Goal: Complete application form

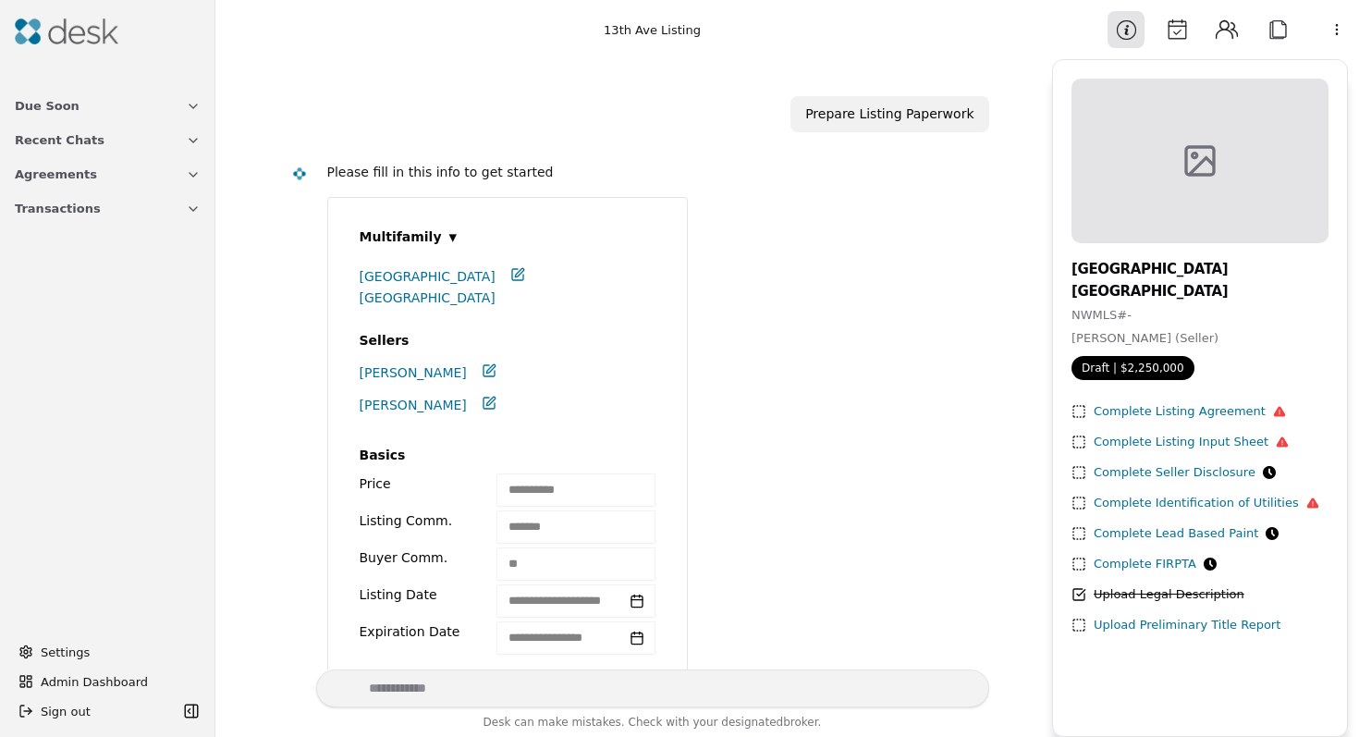
click at [1276, 442] on icon at bounding box center [1282, 441] width 13 height 13
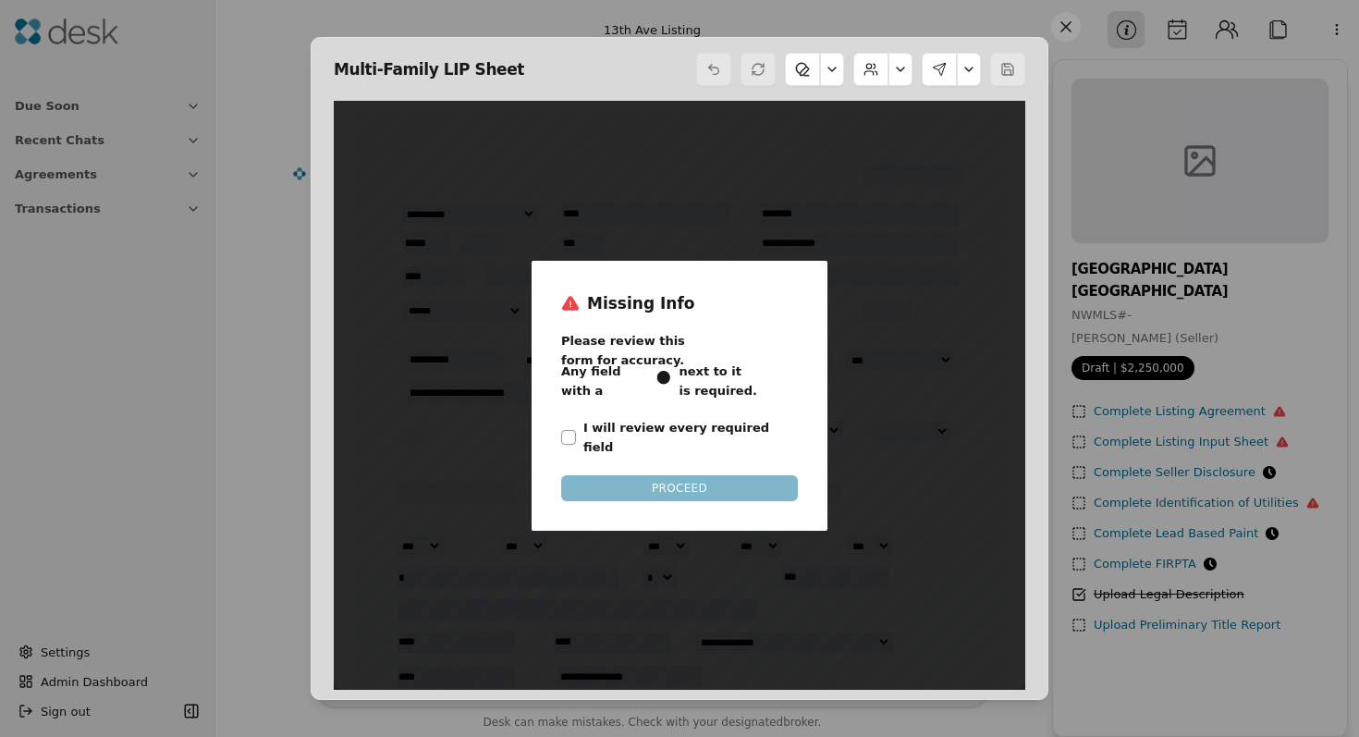
scroll to position [9, 0]
click at [573, 430] on button "I will review every required field" at bounding box center [568, 437] width 15 height 15
click at [613, 475] on button "PROCEED" at bounding box center [679, 488] width 237 height 26
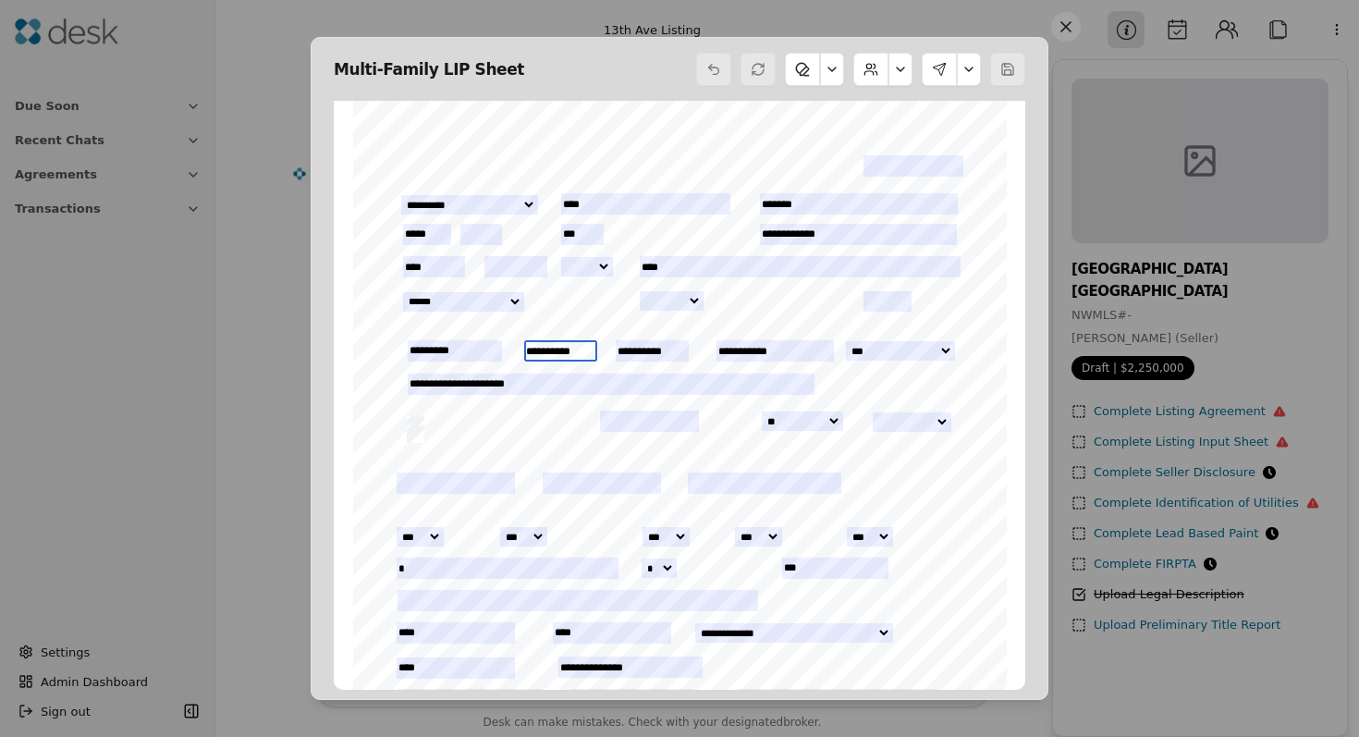
click at [580, 349] on input "**********" at bounding box center [560, 350] width 73 height 21
type input "**********"
click at [706, 370] on div "INITIALS: _________________________________ ___________________________________…" at bounding box center [680, 524] width 654 height 847
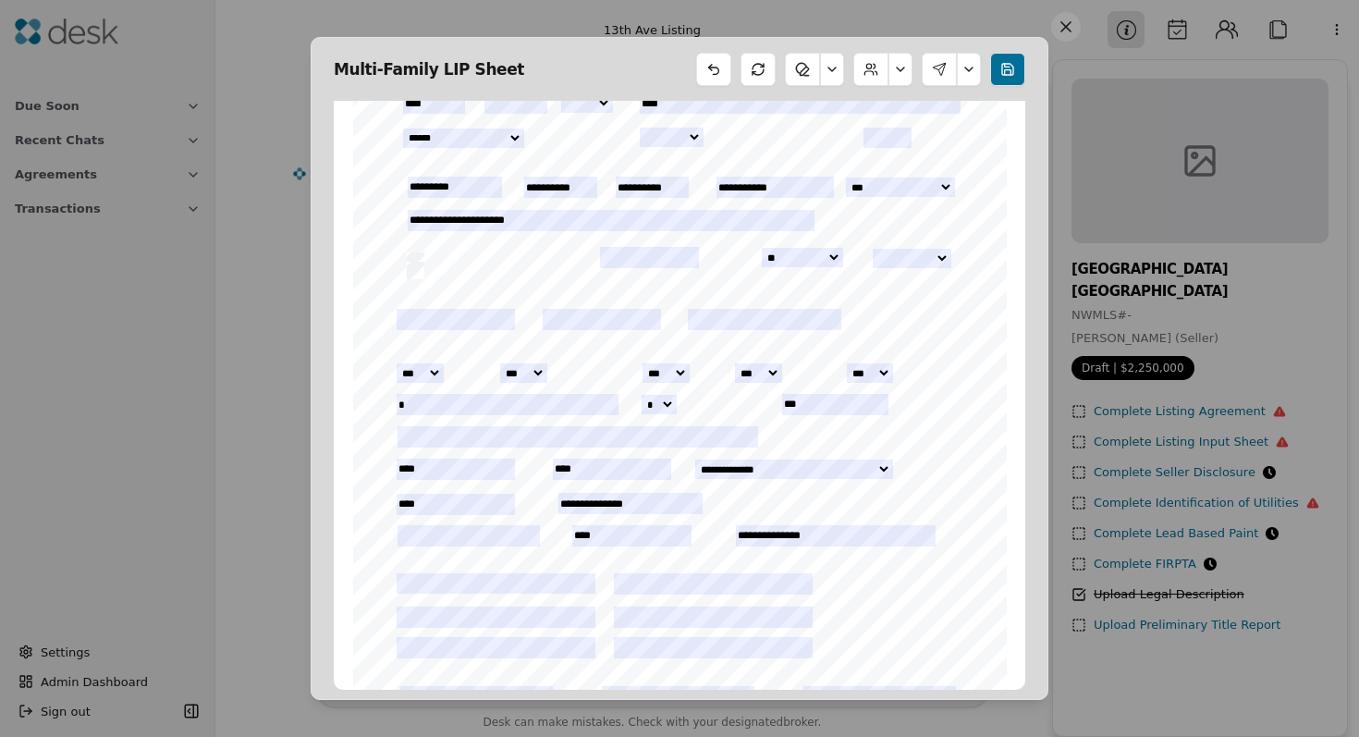
scroll to position [175, 0]
click at [1002, 74] on button at bounding box center [1007, 69] width 35 height 33
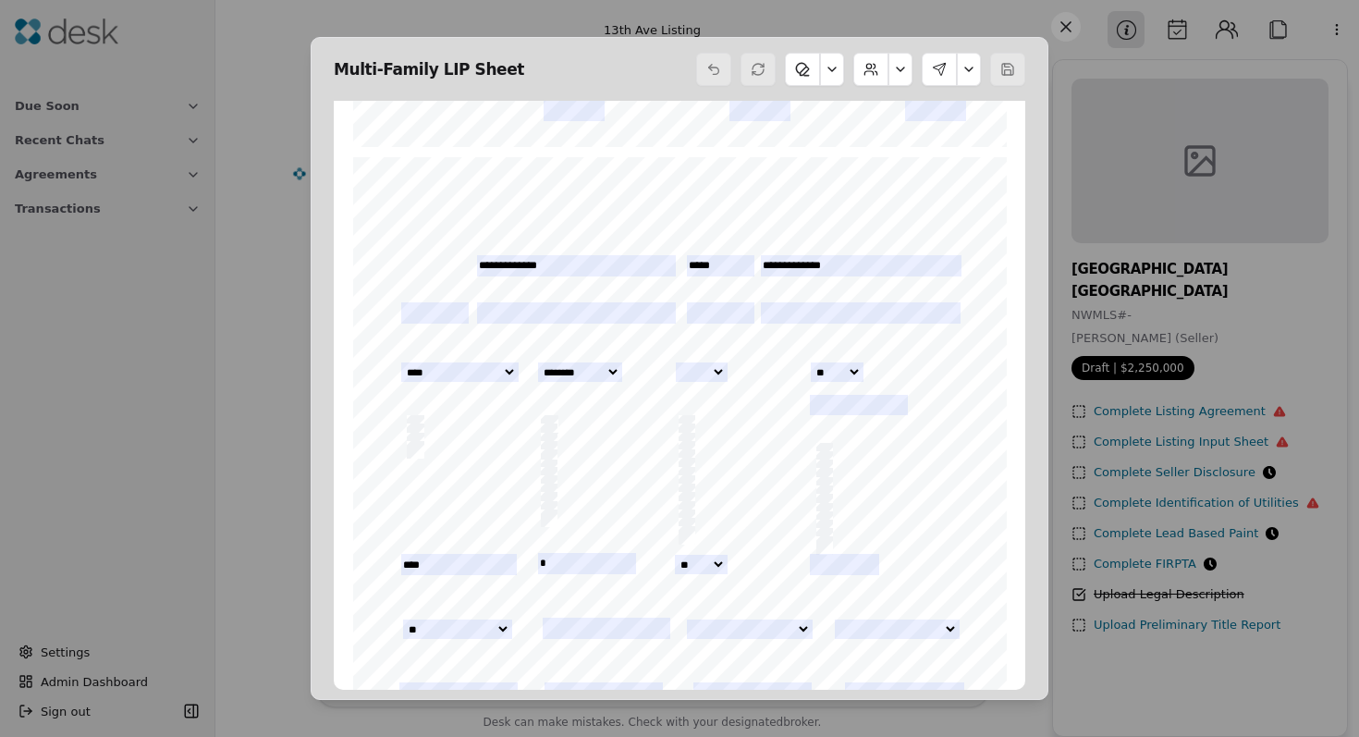
scroll to position [818, 0]
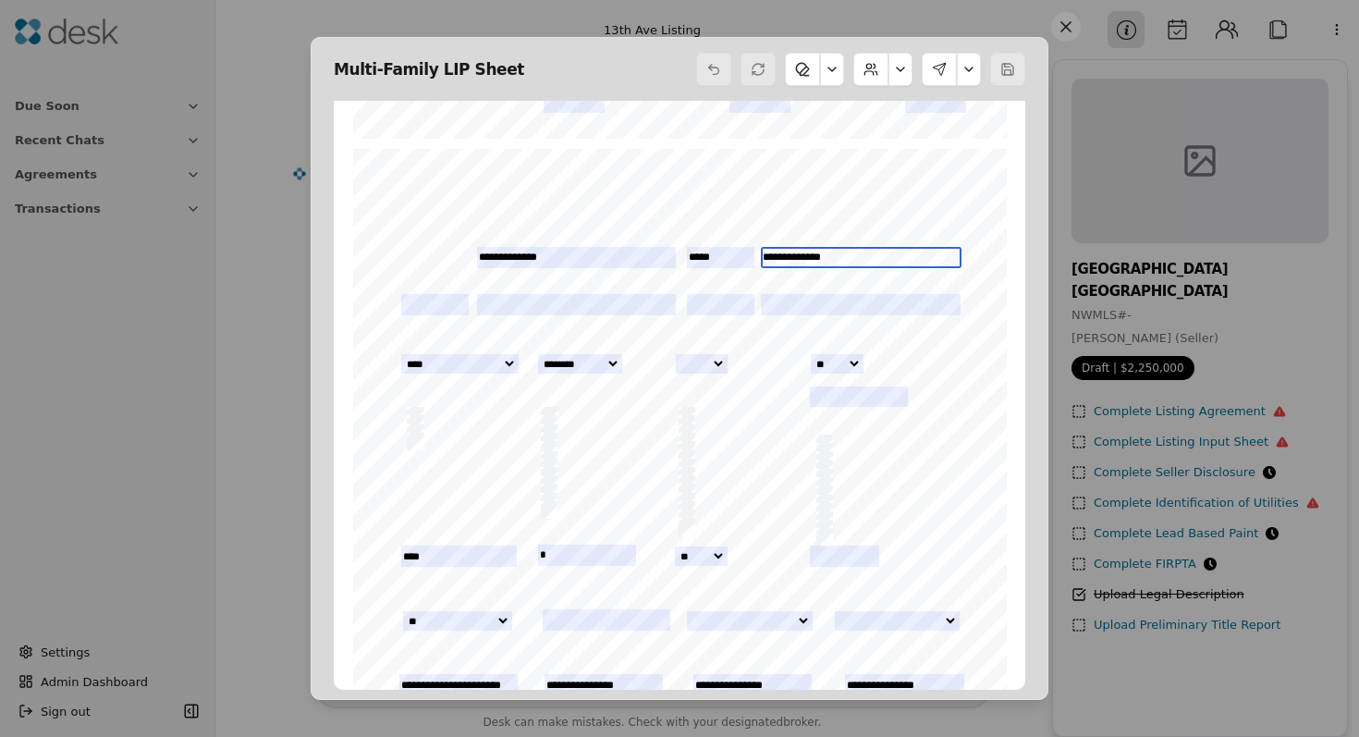
drag, startPoint x: 832, startPoint y: 256, endPoint x: 762, endPoint y: 245, distance: 71.1
click at [762, 245] on div "INITIALS: _________________________________ ___________________________________…" at bounding box center [680, 573] width 670 height 864
type input "**********"
click at [493, 480] on div "INITIALS: _________________________________ ___________________________________…" at bounding box center [680, 572] width 654 height 847
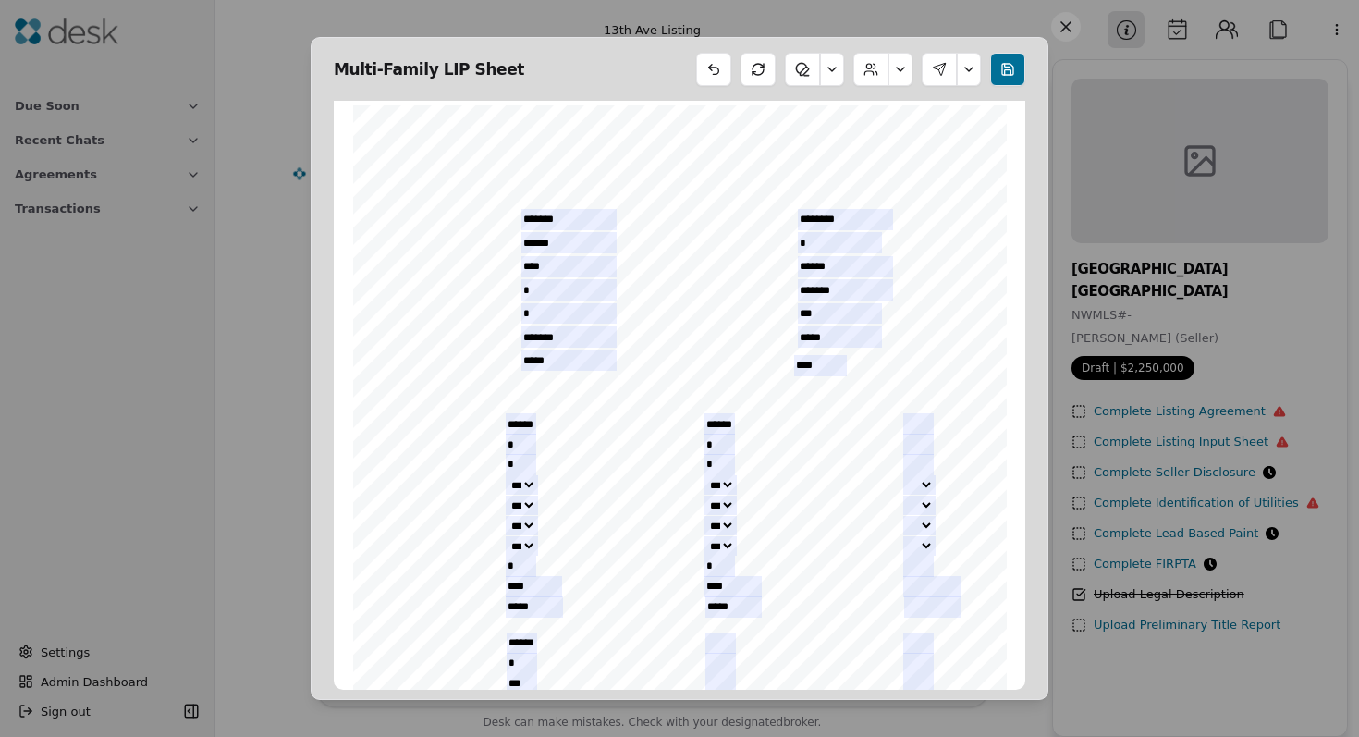
scroll to position [2590, 0]
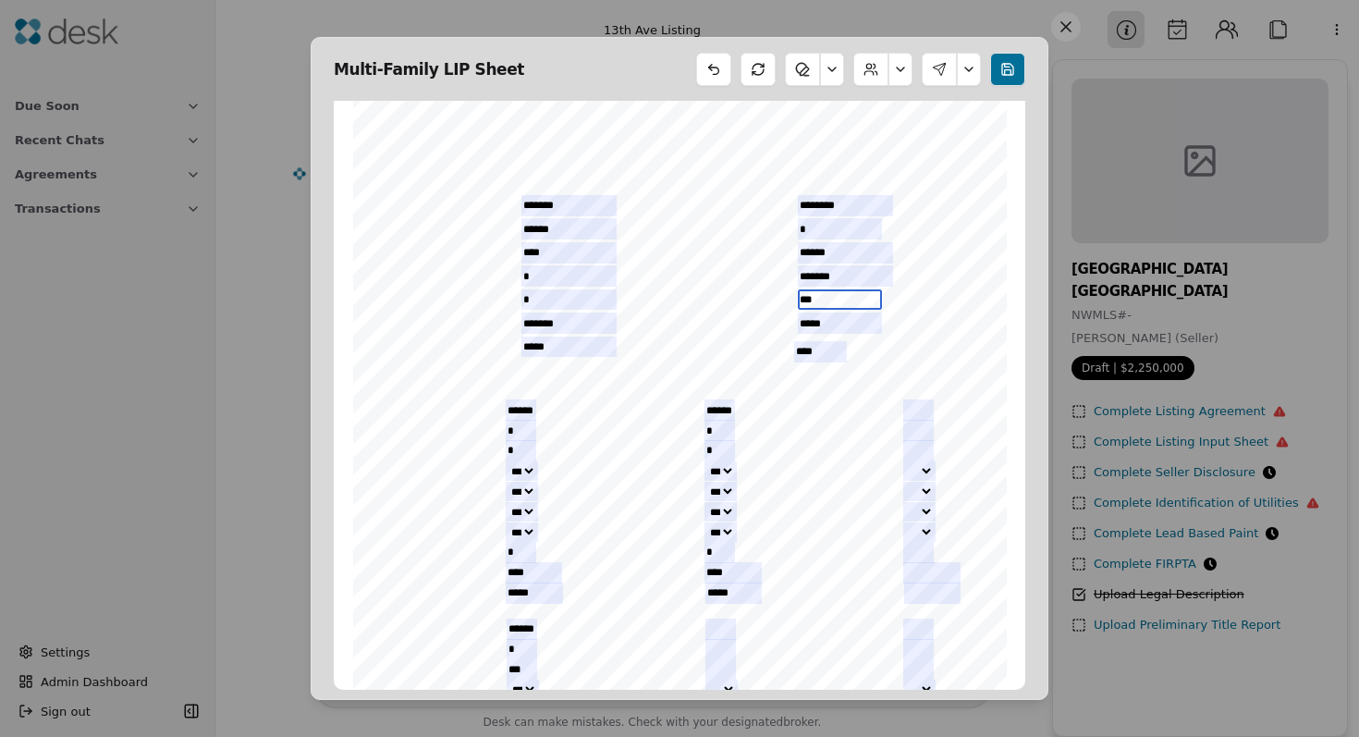
click at [829, 303] on input "***" at bounding box center [840, 299] width 84 height 21
type input "*"
type input "**"
click at [955, 298] on div "INITIALS: _________________________________ ___________________________________…" at bounding box center [680, 515] width 654 height 847
click at [932, 282] on div "INITIALS: _________________________________ ___________________________________…" at bounding box center [680, 515] width 654 height 847
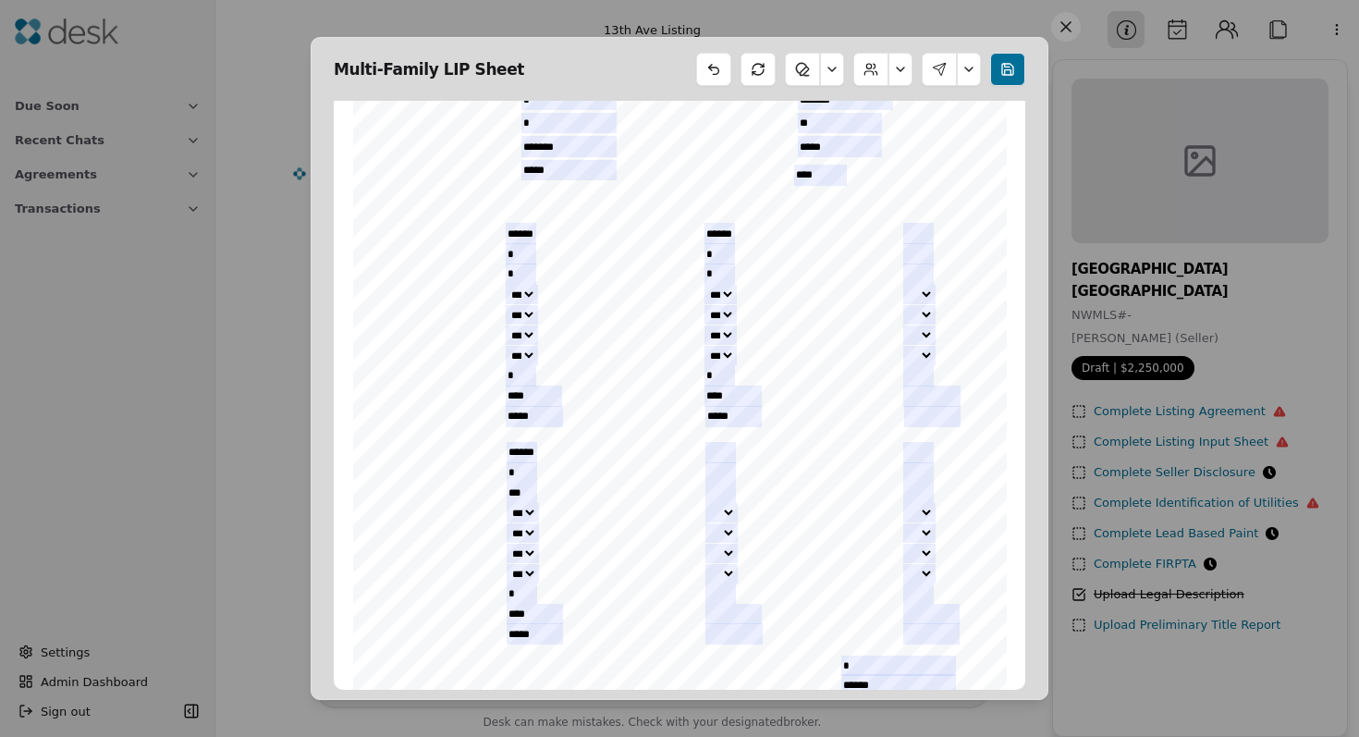
scroll to position [2767, 0]
click at [532, 230] on input "******" at bounding box center [521, 232] width 31 height 21
type input "******"
drag, startPoint x: 531, startPoint y: 448, endPoint x: 545, endPoint y: 450, distance: 14.0
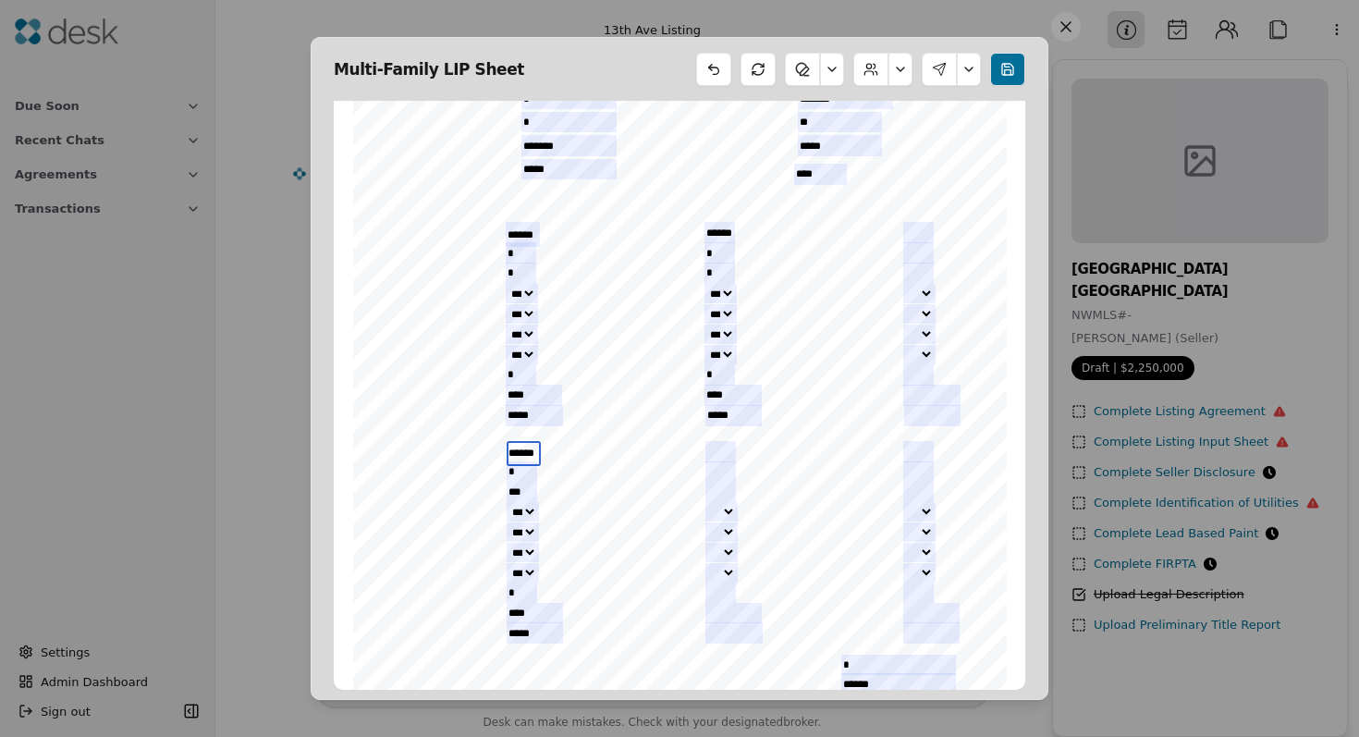
click at [545, 450] on div "INITIALS: _________________________________ ___________________________________…" at bounding box center [680, 338] width 670 height 864
type input "******"
drag, startPoint x: 729, startPoint y: 232, endPoint x: 740, endPoint y: 232, distance: 10.2
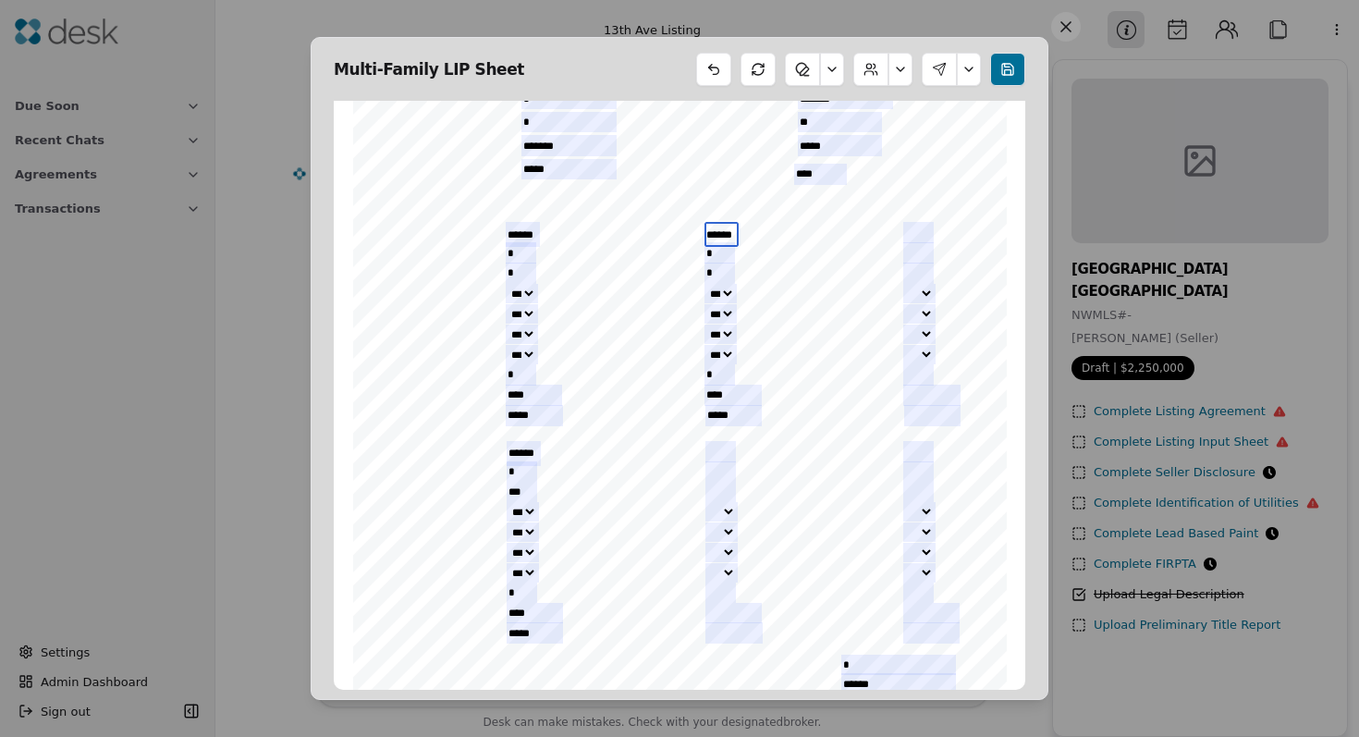
click at [740, 232] on div "INITIALS: _________________________________ ___________________________________…" at bounding box center [680, 338] width 670 height 864
type input "******"
click at [745, 304] on div "INITIALS: _________________________________ ___________________________________…" at bounding box center [680, 337] width 654 height 847
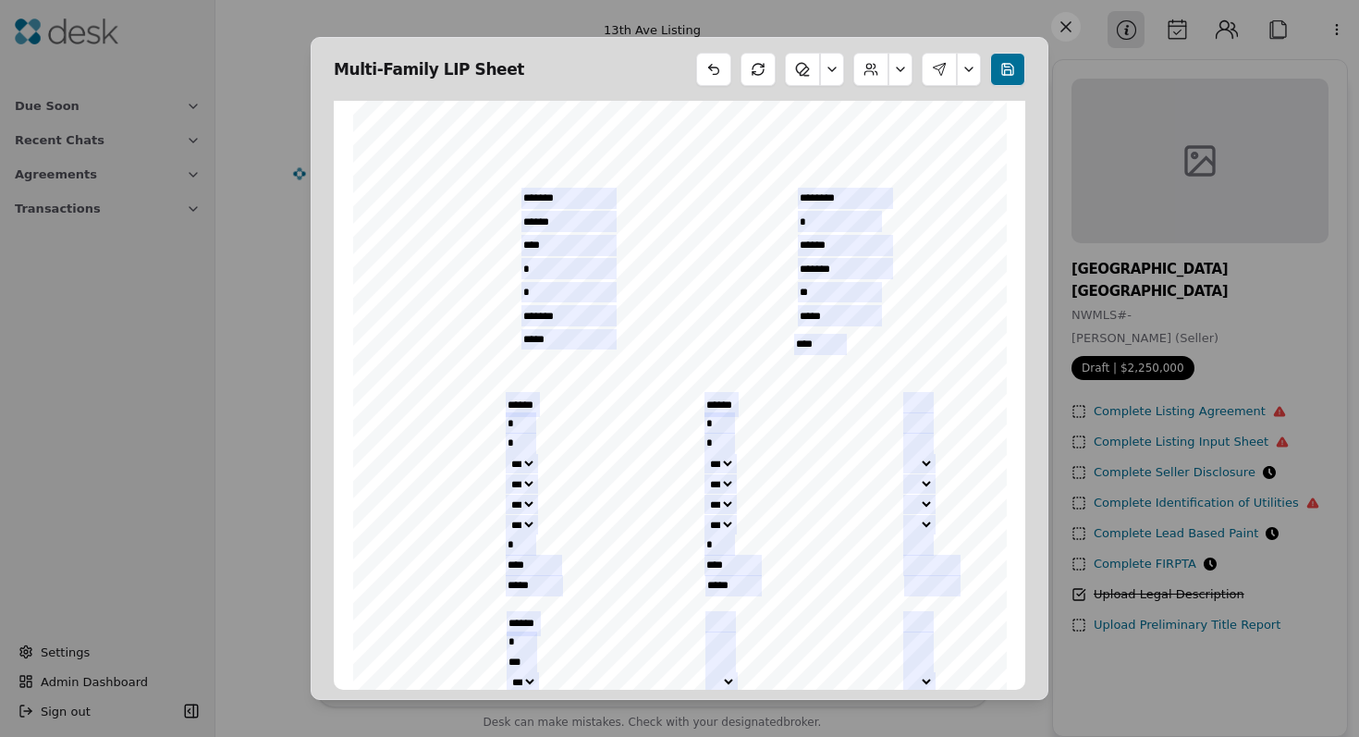
scroll to position [2592, 0]
drag, startPoint x: 847, startPoint y: 275, endPoint x: 788, endPoint y: 275, distance: 59.2
click at [788, 275] on div "INITIALS: _________________________________ ___________________________________…" at bounding box center [680, 512] width 670 height 864
drag, startPoint x: 830, startPoint y: 298, endPoint x: 766, endPoint y: 298, distance: 64.7
click at [765, 298] on div "INITIALS: _________________________________ ___________________________________…" at bounding box center [680, 512] width 670 height 864
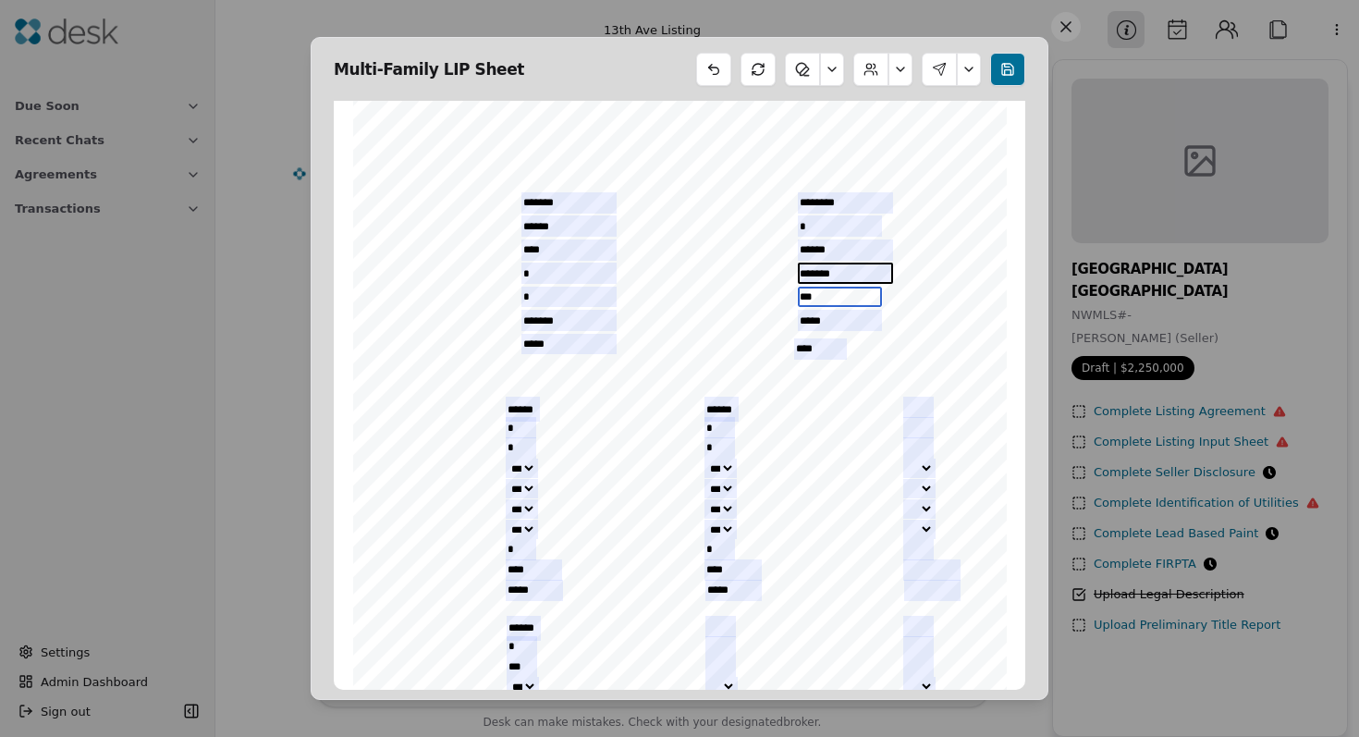
type input "***"
drag, startPoint x: 851, startPoint y: 268, endPoint x: 786, endPoint y: 268, distance: 64.7
click at [786, 268] on div "INITIALS: _________________________________ ___________________________________…" at bounding box center [680, 512] width 670 height 864
drag, startPoint x: 571, startPoint y: 321, endPoint x: 512, endPoint y: 321, distance: 59.2
click at [512, 321] on div "INITIALS: _________________________________ ___________________________________…" at bounding box center [680, 512] width 670 height 864
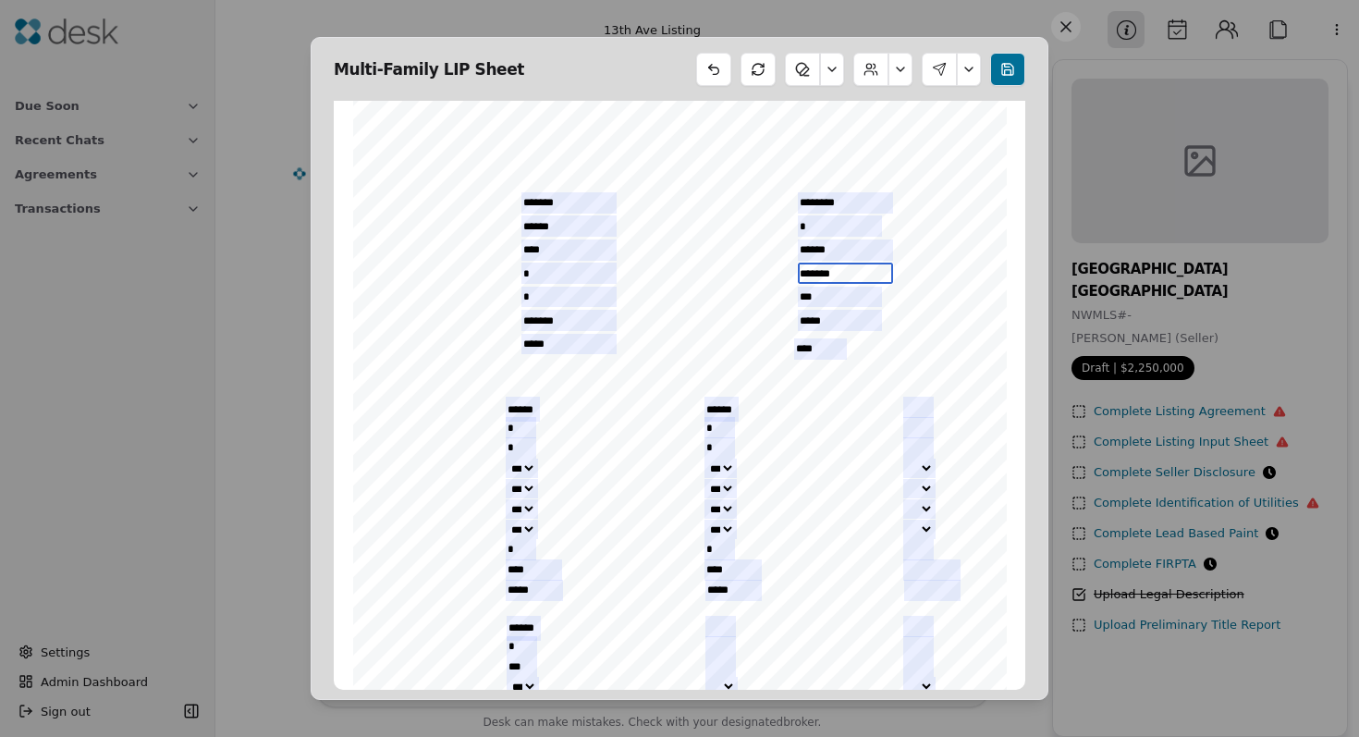
drag, startPoint x: 868, startPoint y: 268, endPoint x: 794, endPoint y: 271, distance: 74.0
click at [794, 271] on div "INITIALS: _________________________________ ___________________________________…" at bounding box center [680, 512] width 670 height 864
type input "******"
drag, startPoint x: 588, startPoint y: 321, endPoint x: 504, endPoint y: 321, distance: 84.1
click at [504, 321] on div "INITIALS: _________________________________ ___________________________________…" at bounding box center [680, 512] width 670 height 864
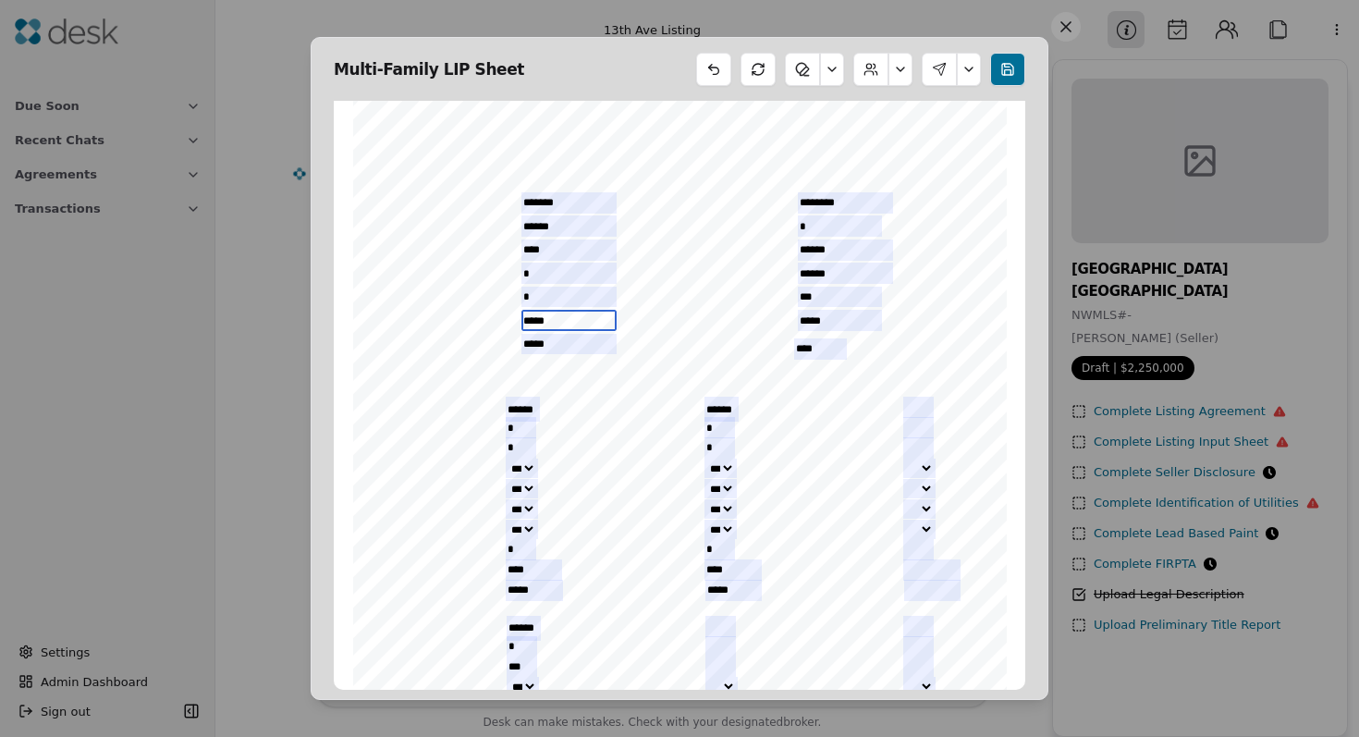
type input "*****"
click at [748, 345] on div "INITIALS: _________________________________ ___________________________________…" at bounding box center [680, 512] width 654 height 847
drag, startPoint x: 572, startPoint y: 228, endPoint x: 488, endPoint y: 228, distance: 84.1
click at [488, 228] on div "INITIALS: _________________________________ ___________________________________…" at bounding box center [680, 512] width 670 height 864
drag, startPoint x: 553, startPoint y: 252, endPoint x: 499, endPoint y: 252, distance: 53.6
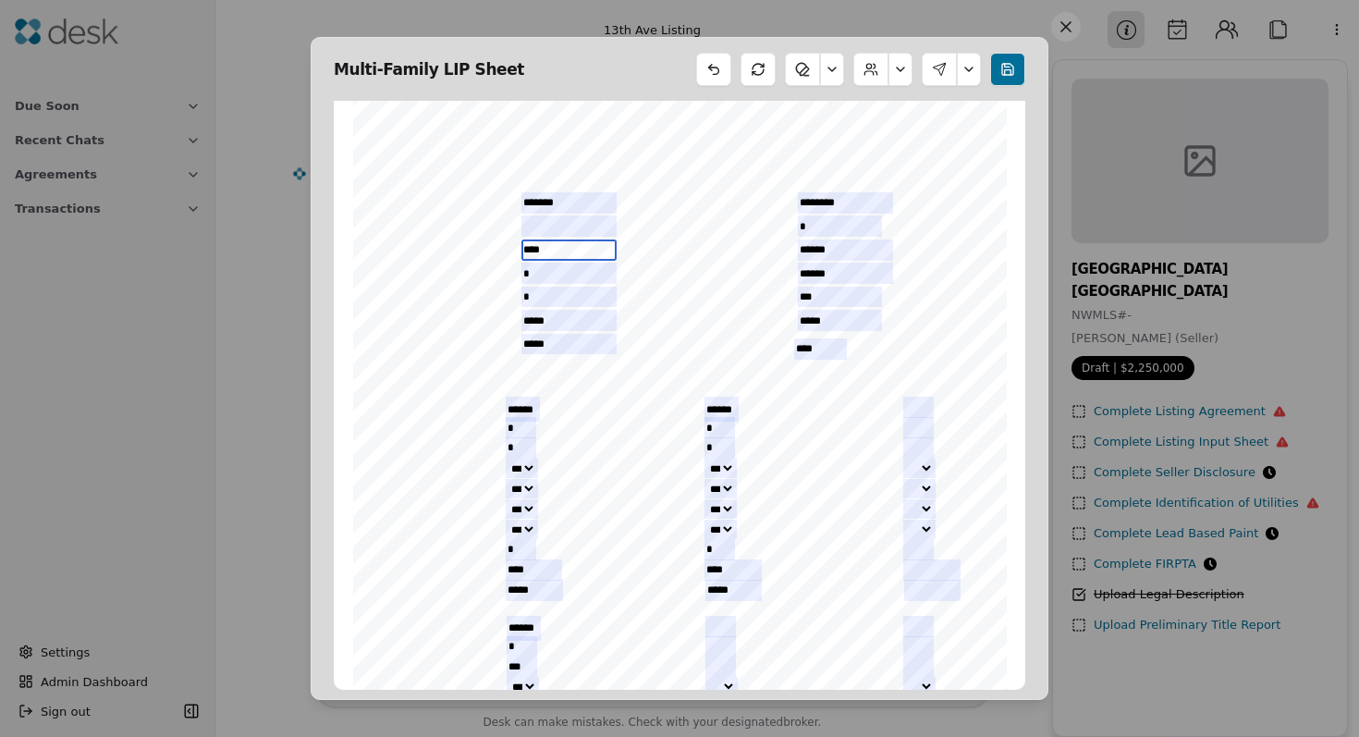
click at [499, 252] on div "INITIALS: _________________________________ ___________________________________…" at bounding box center [680, 512] width 670 height 864
drag, startPoint x: 559, startPoint y: 344, endPoint x: 460, endPoint y: 343, distance: 98.9
click at [460, 343] on div "INITIALS: _________________________________ ___________________________________…" at bounding box center [680, 512] width 670 height 864
click at [674, 348] on div "INITIALS: _________________________________ ___________________________________…" at bounding box center [680, 512] width 654 height 847
click at [842, 227] on input "*" at bounding box center [840, 225] width 84 height 21
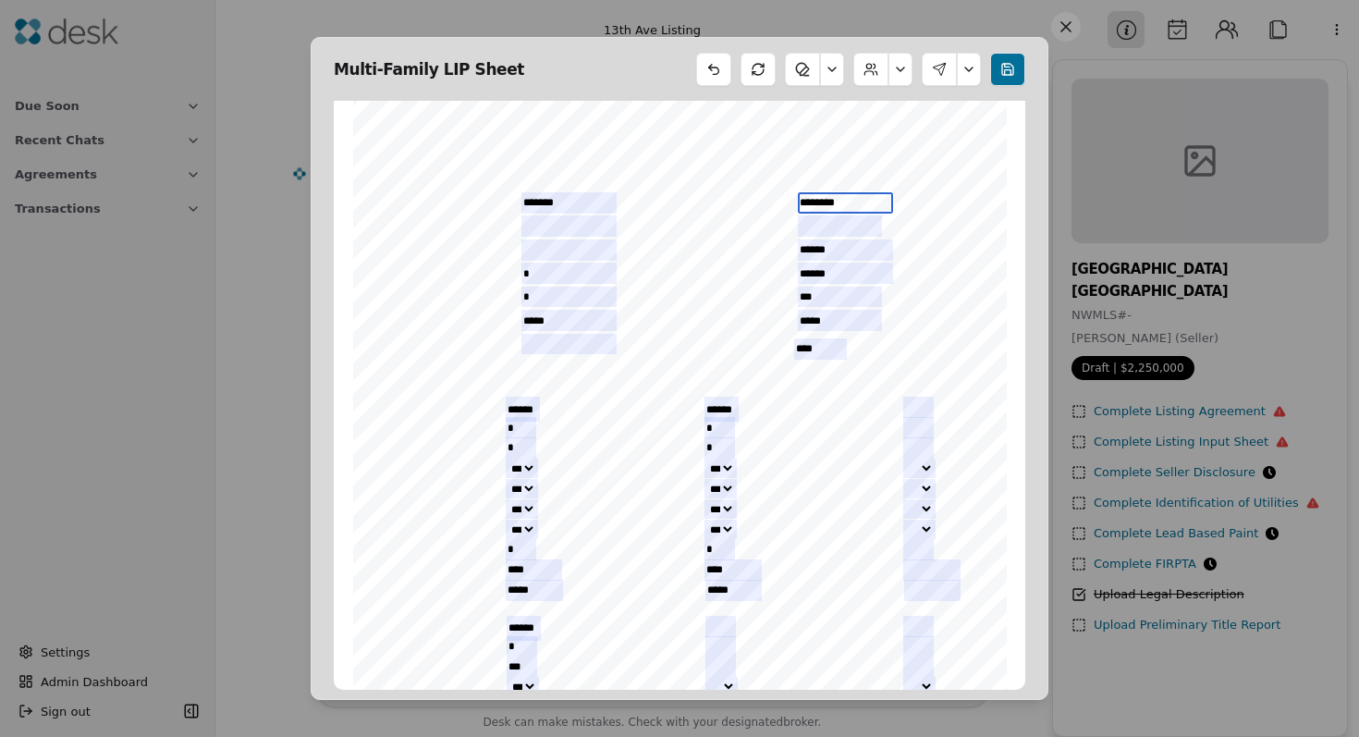
drag, startPoint x: 855, startPoint y: 199, endPoint x: 774, endPoint y: 197, distance: 81.4
click at [774, 197] on div "INITIALS: _________________________________ ___________________________________…" at bounding box center [680, 512] width 670 height 864
drag, startPoint x: 852, startPoint y: 247, endPoint x: 789, endPoint y: 247, distance: 62.9
click at [789, 247] on div "INITIALS: _________________________________ ___________________________________…" at bounding box center [680, 512] width 670 height 864
click at [706, 326] on div "INITIALS: _________________________________ ___________________________________…" at bounding box center [680, 512] width 654 height 847
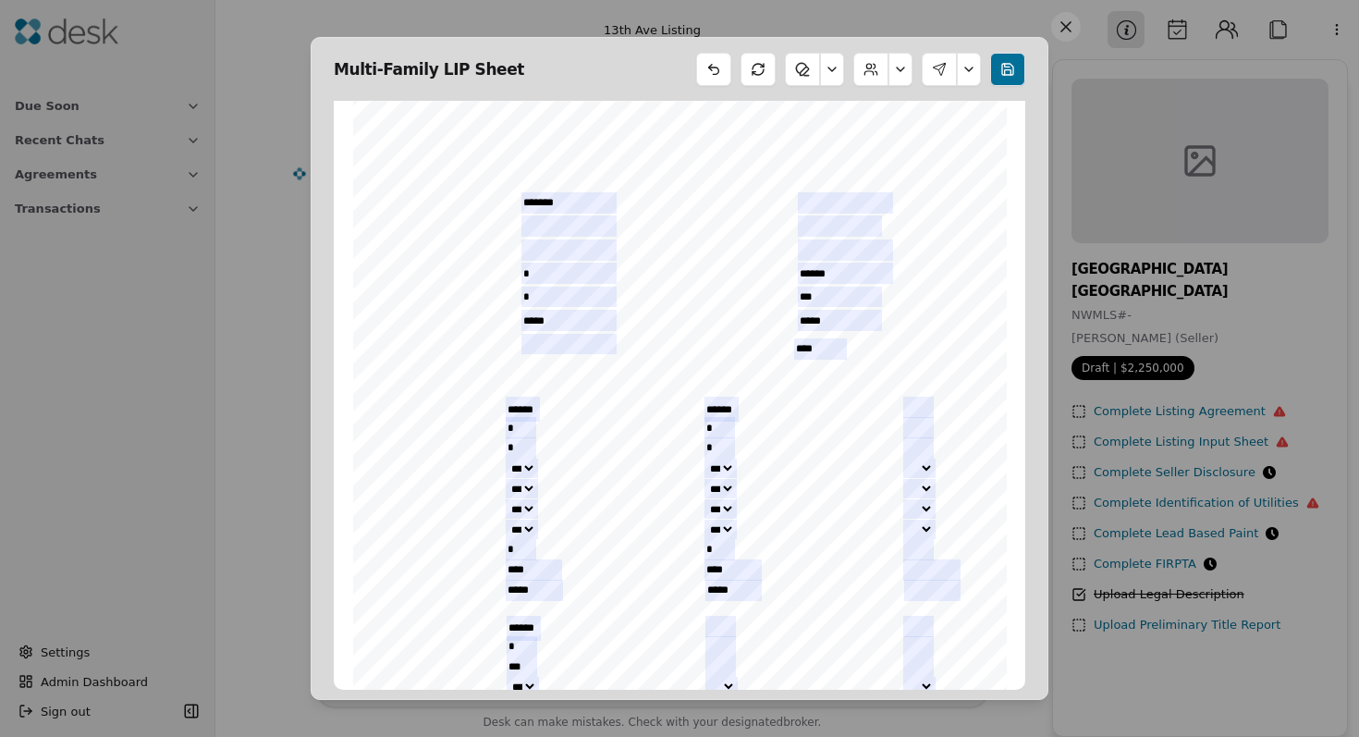
click at [723, 349] on div "INITIALS: _________________________________ ___________________________________…" at bounding box center [680, 512] width 654 height 847
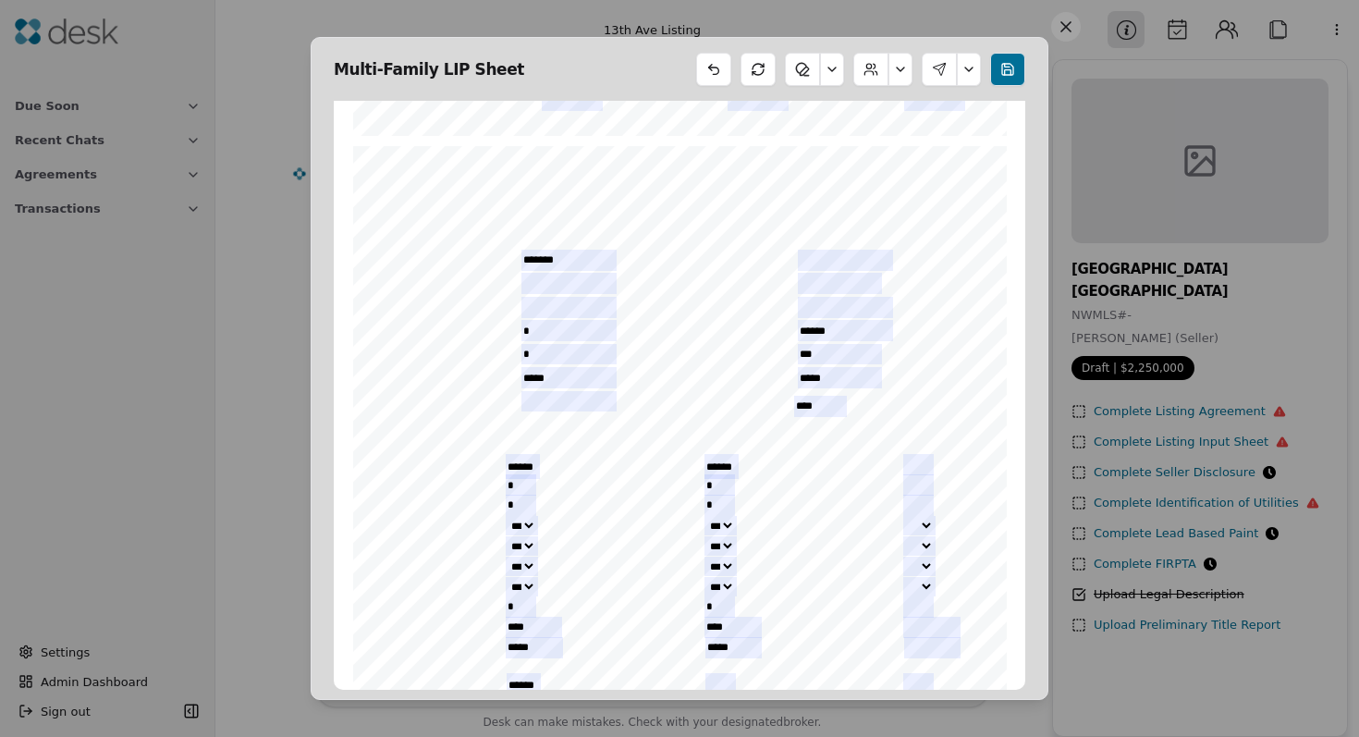
scroll to position [2524, 0]
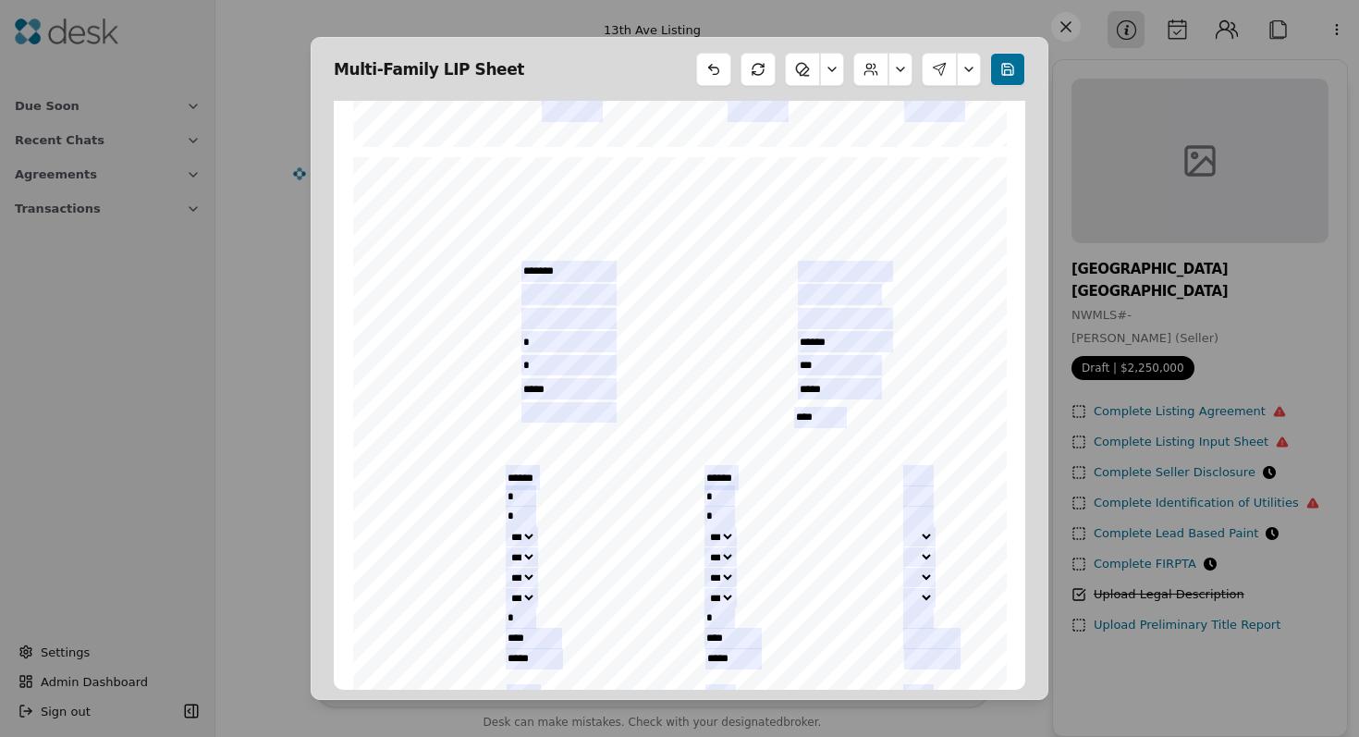
click at [678, 425] on div "INITIALS: _________________________________ ___________________________________…" at bounding box center [680, 580] width 654 height 847
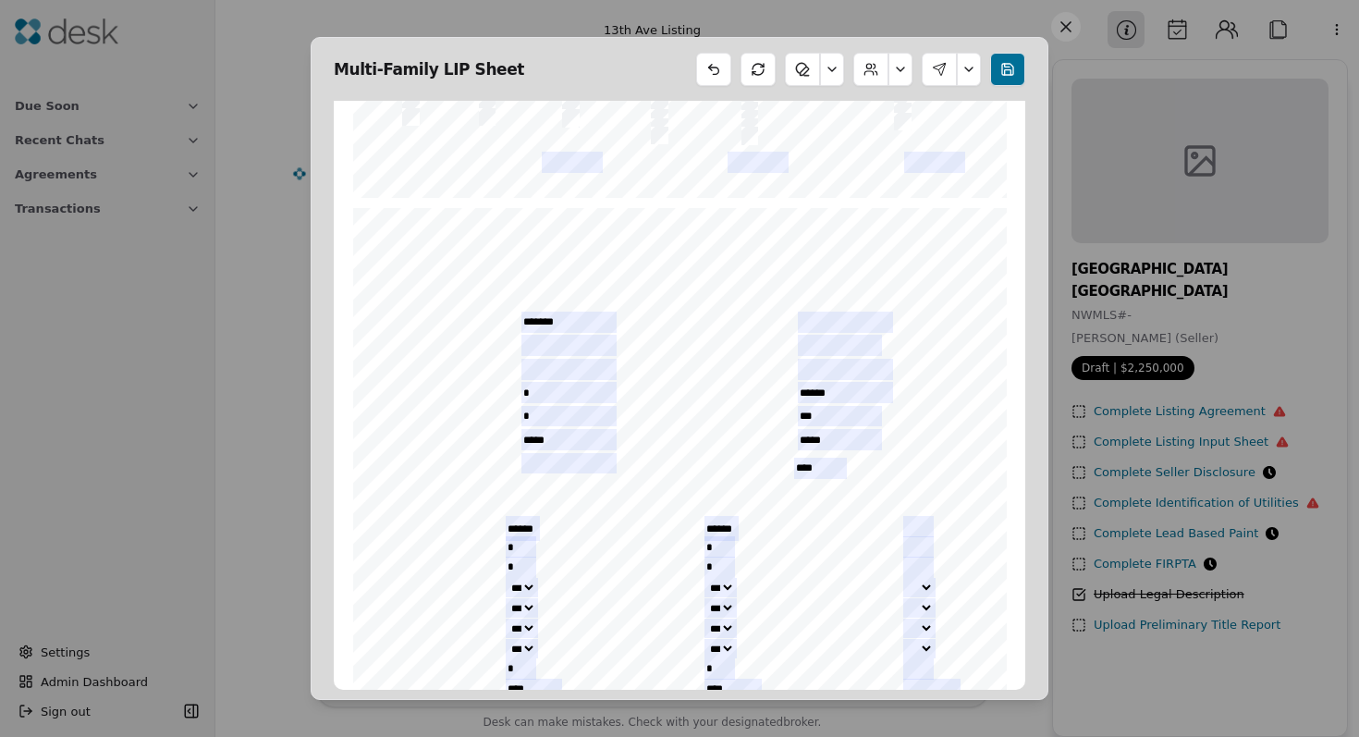
scroll to position [2470, 0]
drag, startPoint x: 849, startPoint y: 442, endPoint x: 761, endPoint y: 442, distance: 87.8
click at [761, 442] on div "INITIALS: _________________________________ ___________________________________…" at bounding box center [680, 634] width 670 height 864
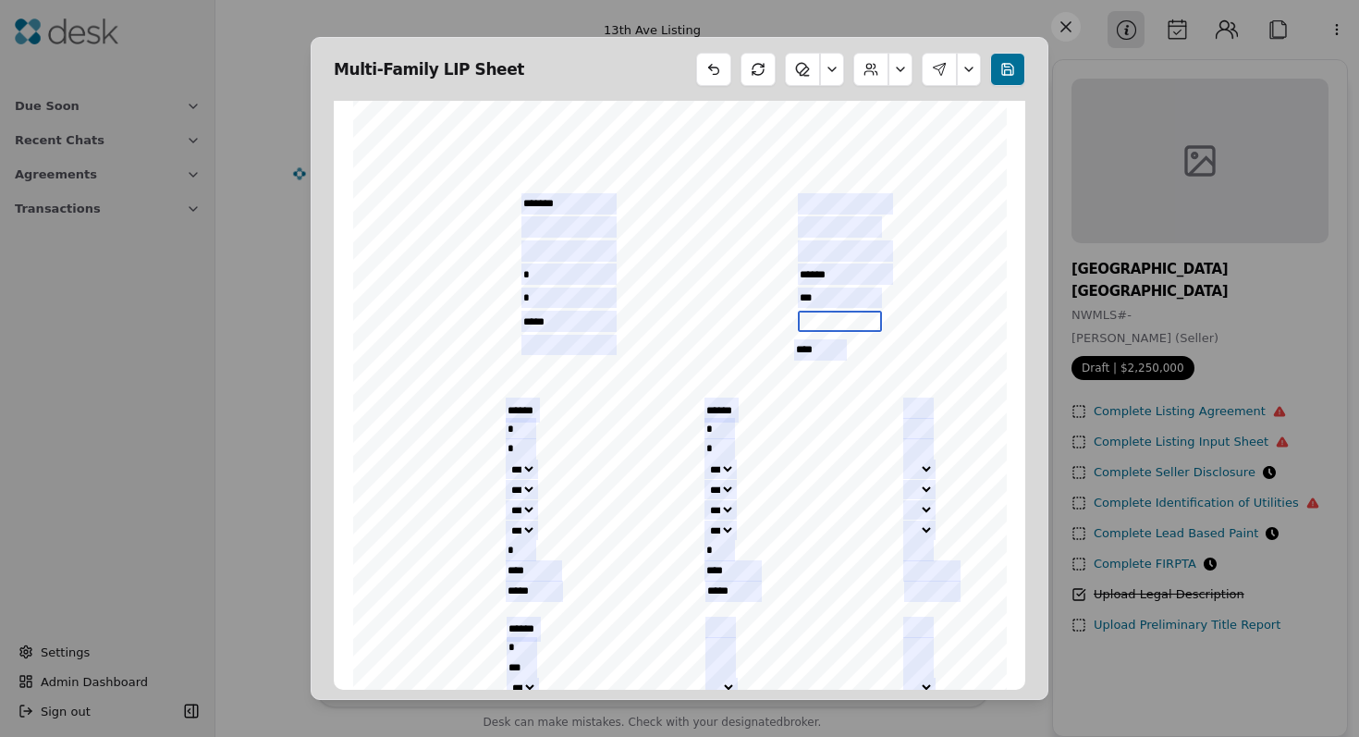
scroll to position [2579, 0]
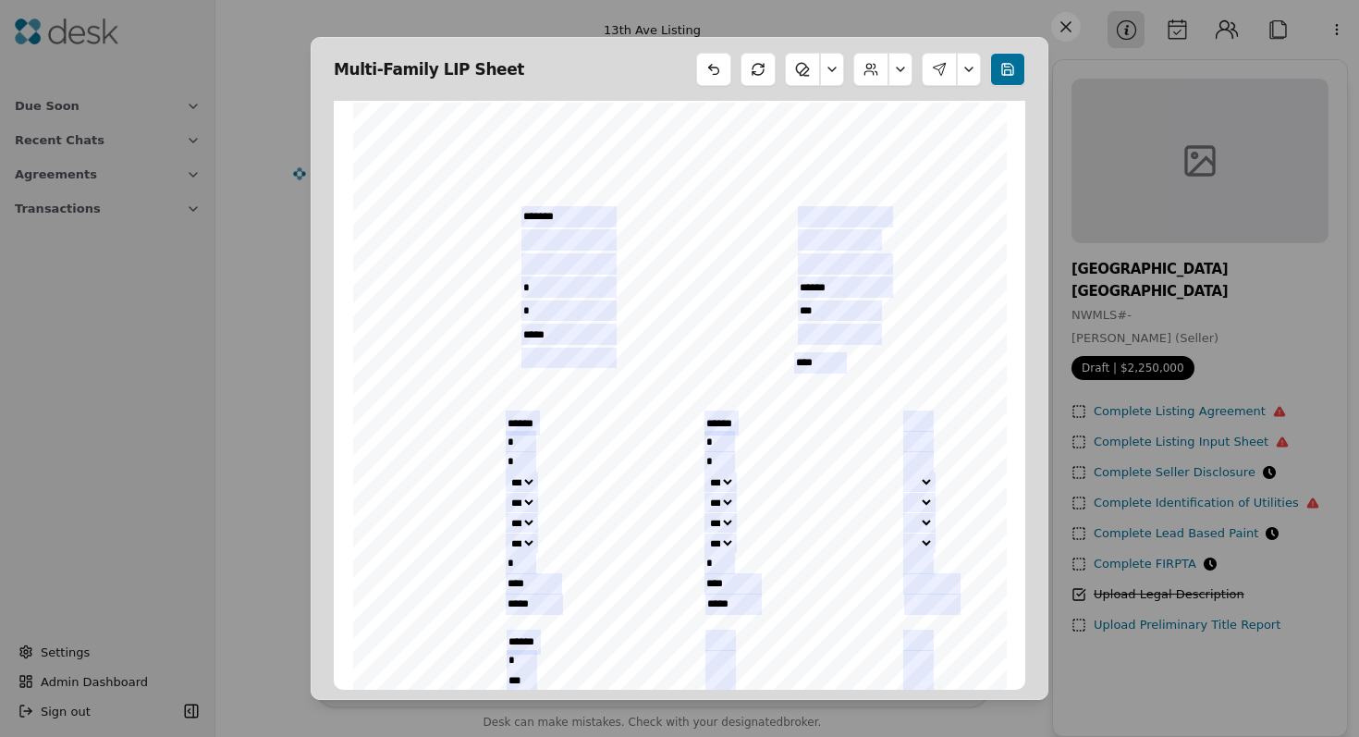
click at [719, 384] on div "INITIALS: _________________________________ ___________________________________…" at bounding box center [680, 526] width 654 height 847
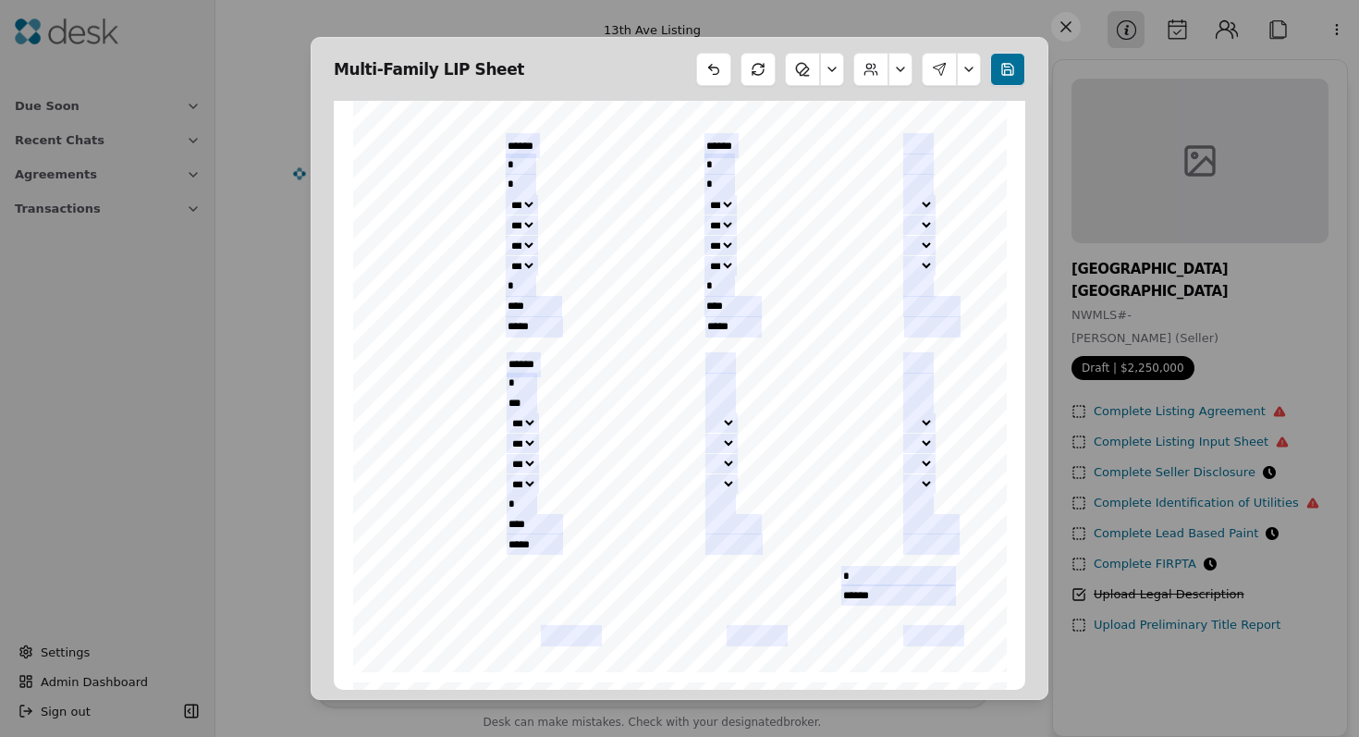
scroll to position [2859, 0]
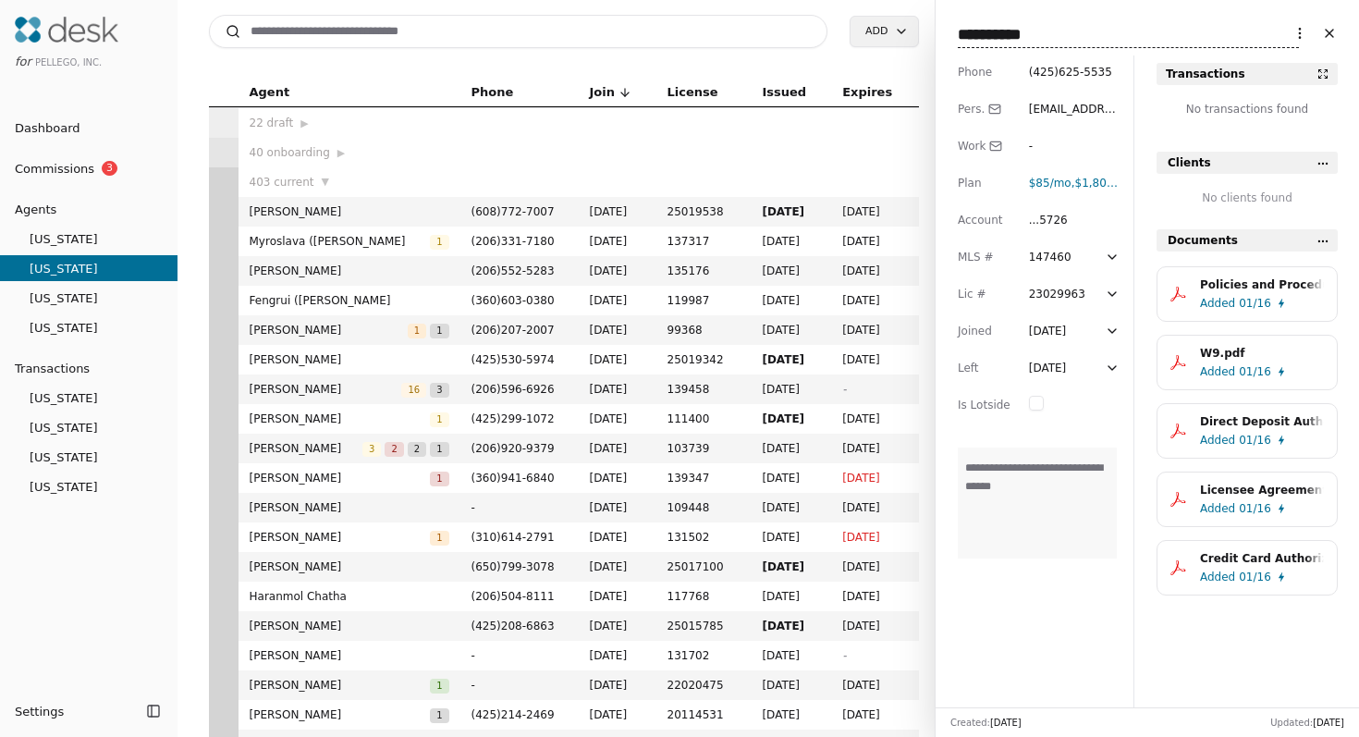
scroll to position [30, 0]
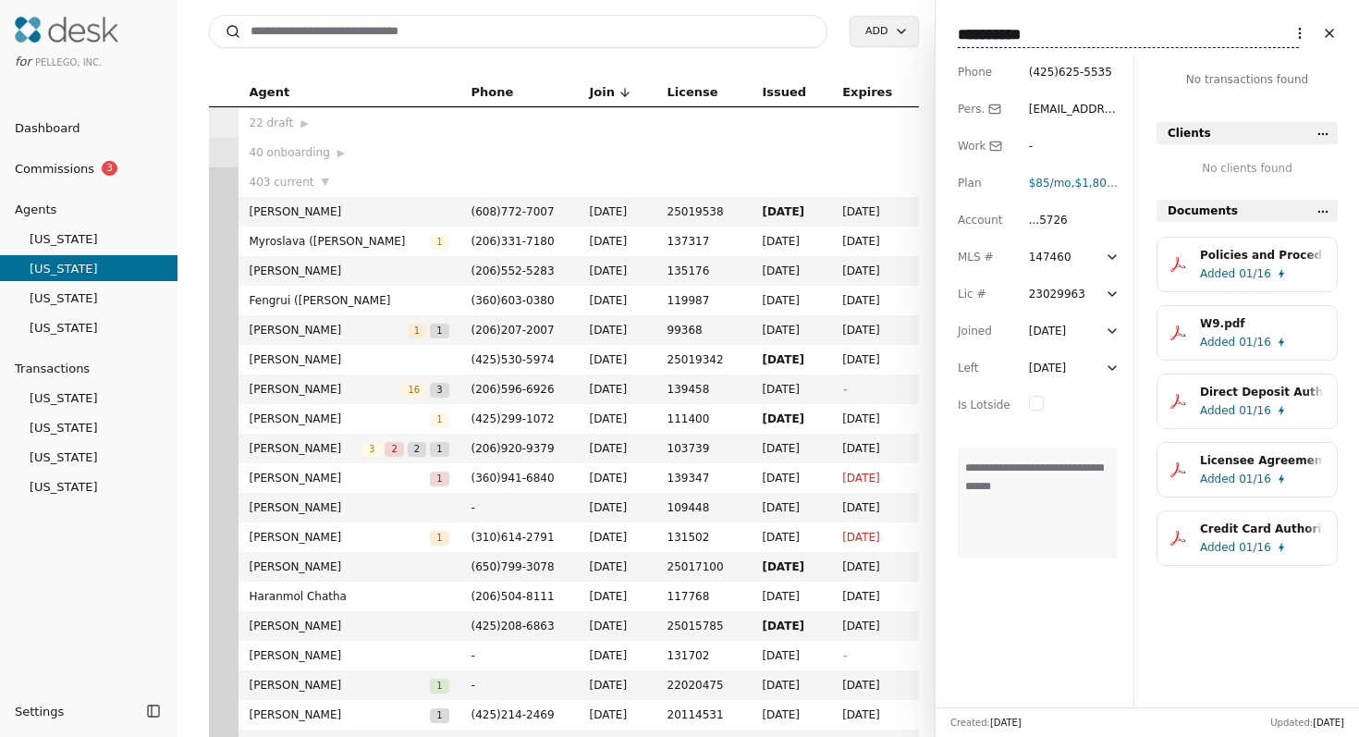
click at [402, 29] on input at bounding box center [518, 31] width 619 height 33
click at [429, 36] on input at bounding box center [518, 31] width 619 height 33
click at [403, 34] on input at bounding box center [518, 31] width 619 height 33
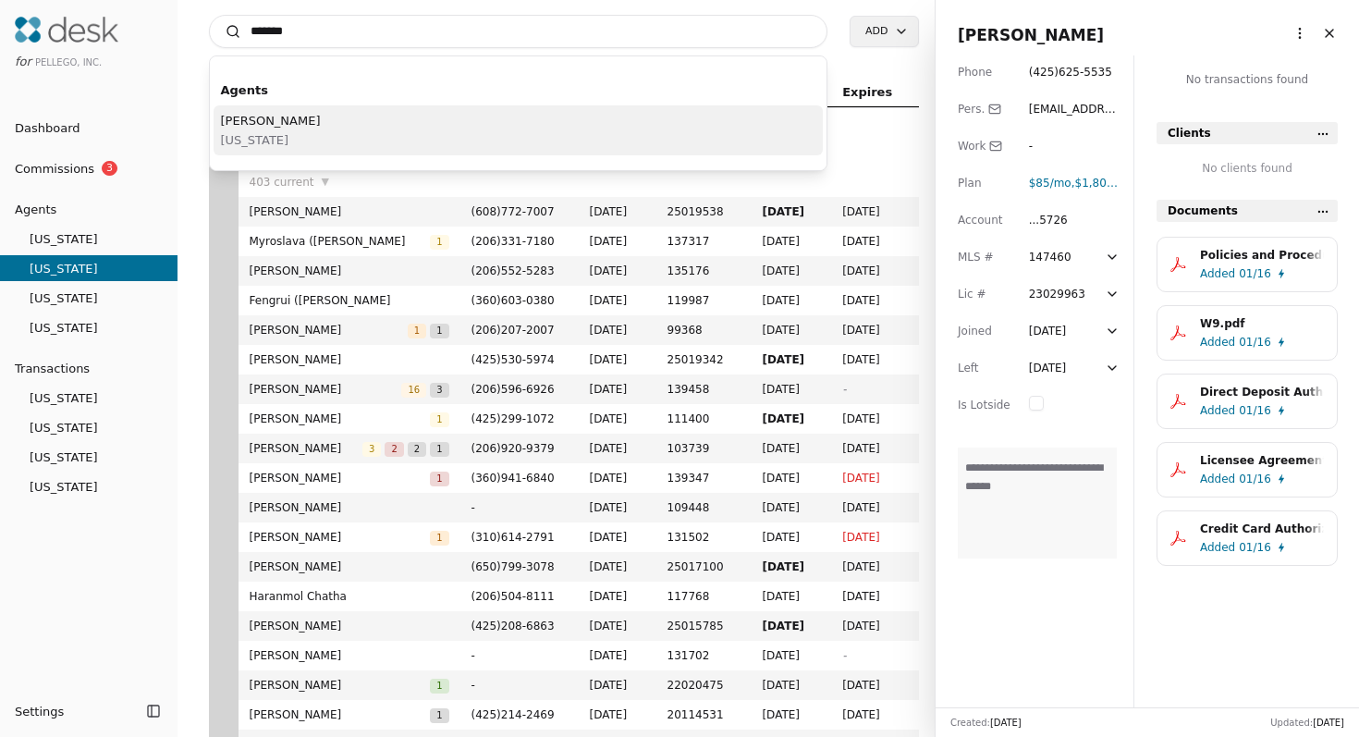
type input "*******"
click at [375, 119] on div "Loretta A Banks California" at bounding box center [519, 130] width 610 height 50
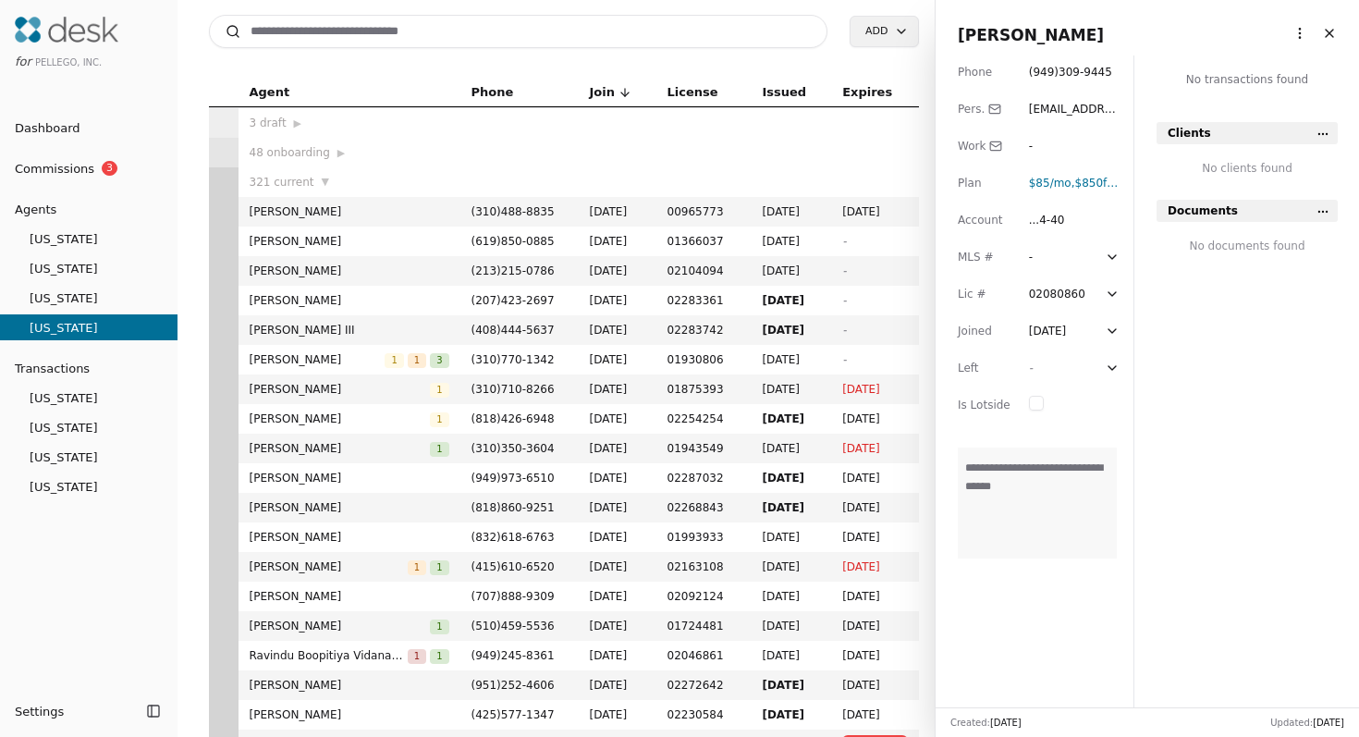
click at [1040, 301] on div "02080860" at bounding box center [1057, 294] width 56 height 18
click at [1040, 301] on input "********" at bounding box center [1065, 294] width 72 height 18
click at [1050, 109] on span "bekind2all@cox.net" at bounding box center [1074, 137] width 90 height 68
click at [1050, 109] on input "**********" at bounding box center [1074, 109] width 91 height 18
